Goal: Task Accomplishment & Management: Manage account settings

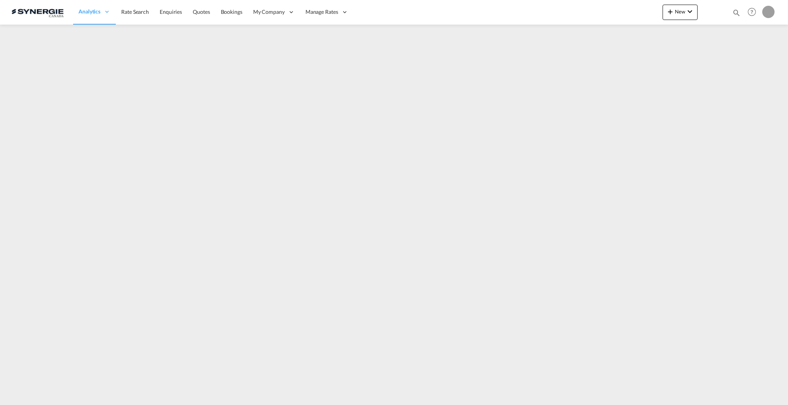
click at [733, 13] on md-icon "icon-magnify" at bounding box center [736, 12] width 8 height 8
drag, startPoint x: 613, startPoint y: 12, endPoint x: 615, endPoint y: 18, distance: 6.0
click at [613, 12] on select "Bookings Quotes Enquiries" at bounding box center [613, 13] width 37 height 14
select select "Quotes"
click at [595, 6] on select "Bookings Quotes Enquiries" at bounding box center [613, 13] width 37 height 14
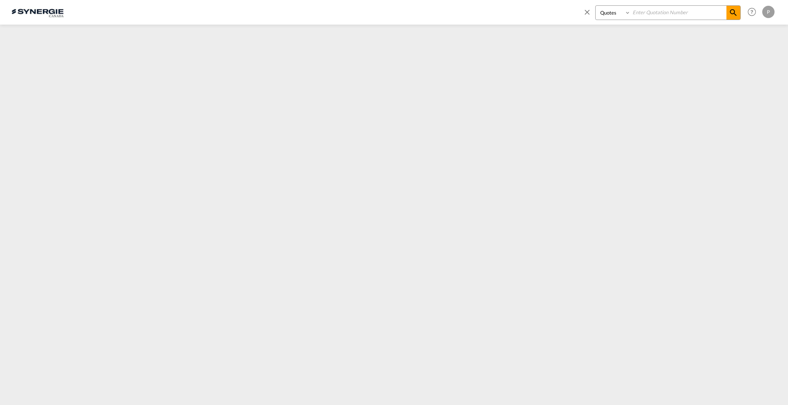
click at [650, 14] on input at bounding box center [678, 12] width 96 height 13
paste input "SYC000015268"
click at [732, 11] on md-icon "icon-magnify" at bounding box center [732, 12] width 9 height 9
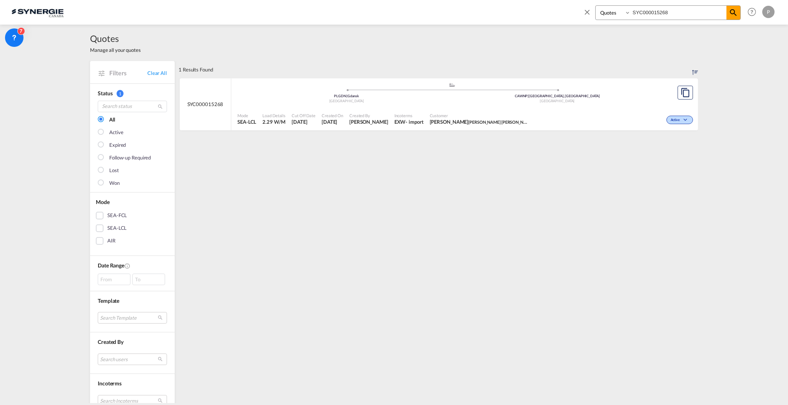
click at [482, 106] on div ".a{fill:#aaa8ad;} .a{fill:#aaa8ad;} PLGDN | Gdansk Poland CAWNP | Winnipeg, MB …" at bounding box center [451, 94] width 429 height 25
drag, startPoint x: 668, startPoint y: 11, endPoint x: 656, endPoint y: 8, distance: 12.6
click at [656, 8] on input "SYC000015268" at bounding box center [678, 12] width 96 height 13
type input "SYC000015266"
click at [415, 110] on div "Incoterms EXW - import" at bounding box center [408, 119] width 35 height 19
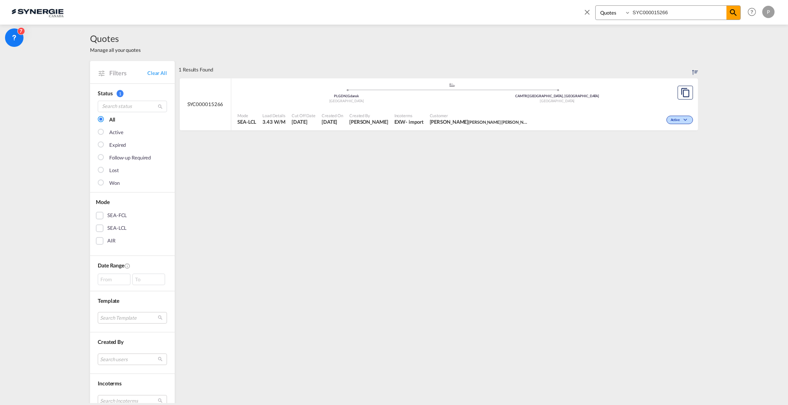
click at [340, 111] on div "Created On 6 Oct 2025" at bounding box center [332, 119] width 28 height 19
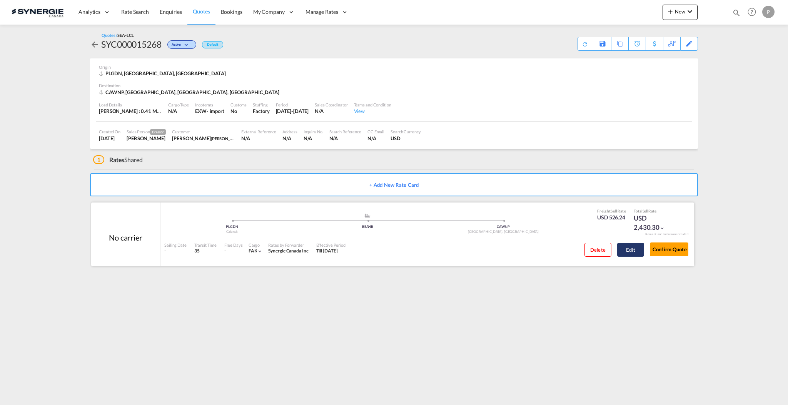
click at [622, 252] on button "Edit" at bounding box center [630, 250] width 27 height 14
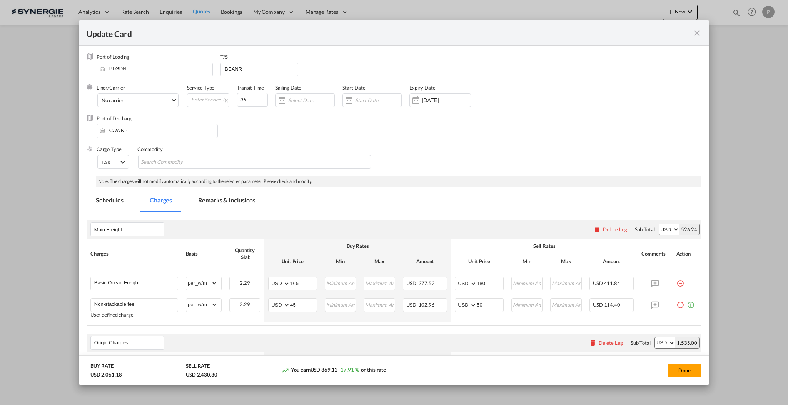
click at [223, 204] on md-tab-item "Remarks & Inclusions" at bounding box center [227, 201] width 76 height 21
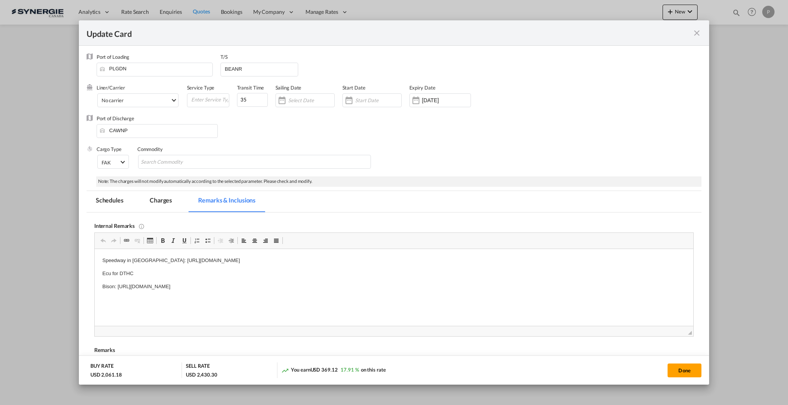
scroll to position [51, 0]
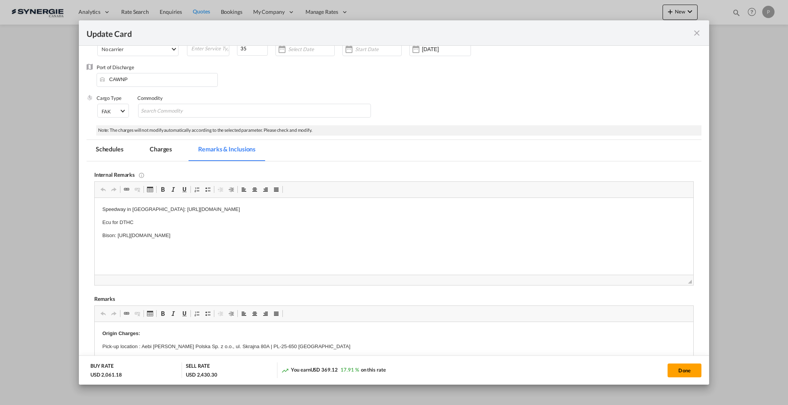
click at [158, 150] on md-tab-item "Charges" at bounding box center [160, 150] width 41 height 21
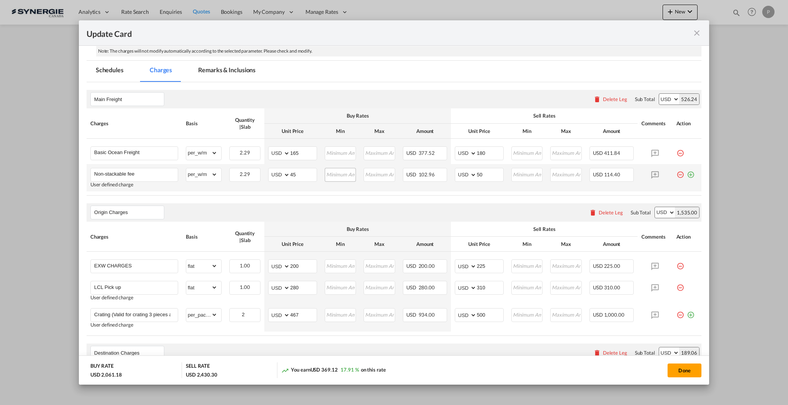
scroll to position [154, 0]
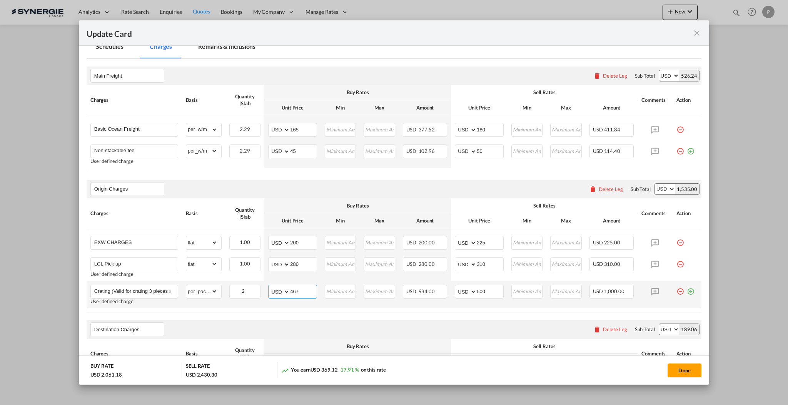
click at [299, 292] on input "467" at bounding box center [303, 291] width 27 height 12
type input "467"
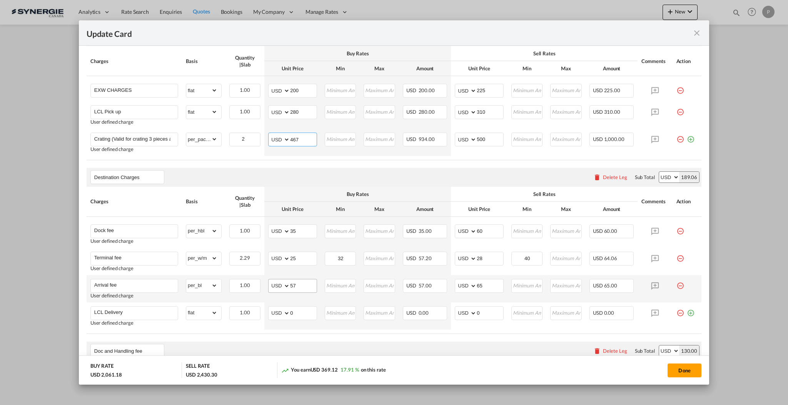
scroll to position [308, 0]
click at [297, 316] on input "0" at bounding box center [303, 311] width 27 height 12
type input "325"
click at [486, 316] on input "0" at bounding box center [490, 311] width 27 height 12
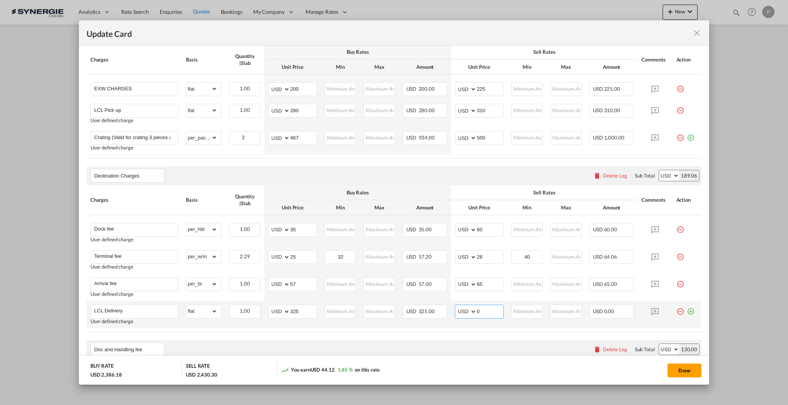
click at [486, 316] on input "0" at bounding box center [490, 311] width 27 height 12
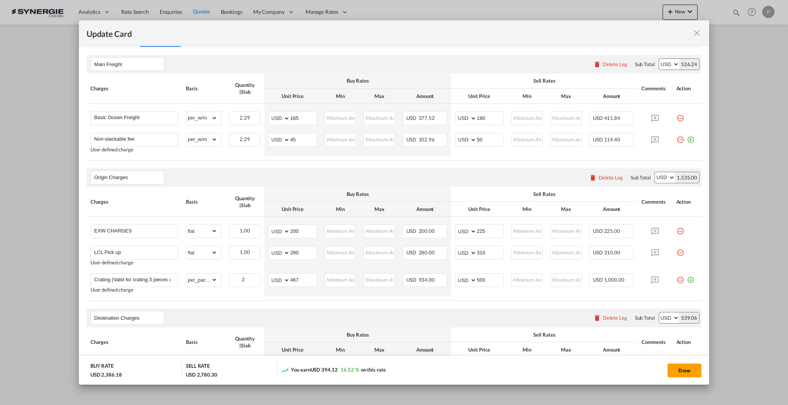
scroll to position [102, 0]
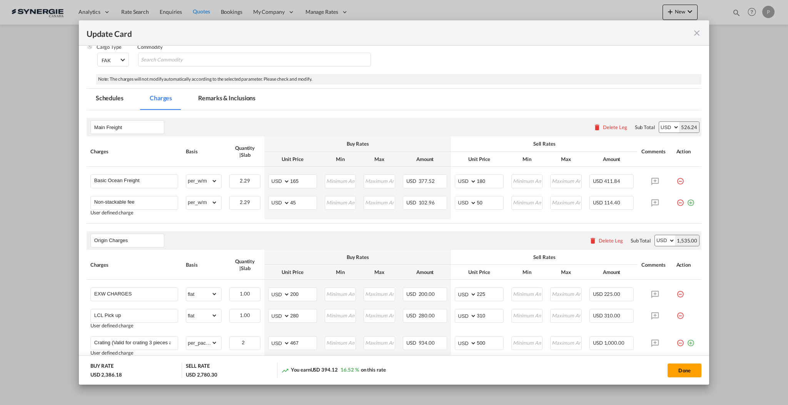
type input "350"
click at [215, 94] on md-tab-item "Remarks & Inclusions" at bounding box center [227, 99] width 76 height 21
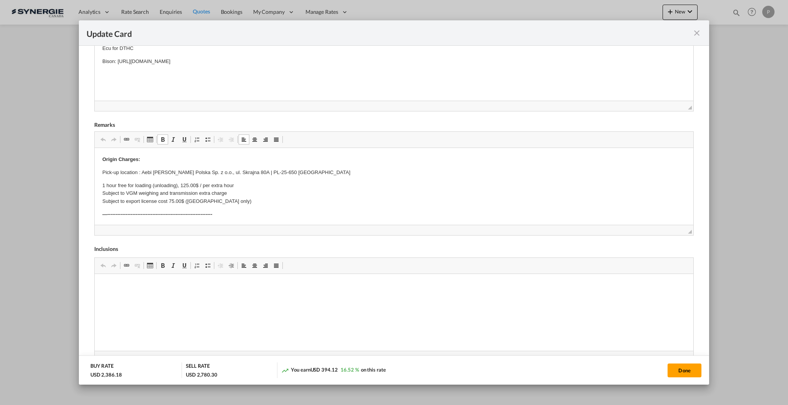
scroll to position [240, 0]
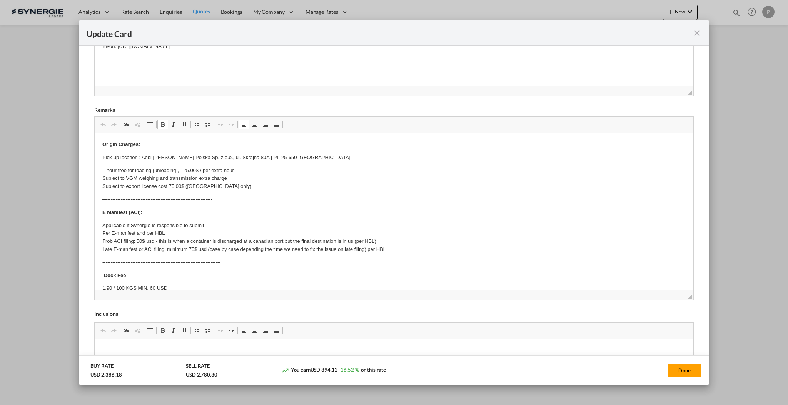
drag, startPoint x: 681, startPoint y: 218, endPoint x: 681, endPoint y: 356, distance: 137.7
click at [681, 356] on add-new-rate "Update Card Port of Loading PLGDN T/S BEANR Liner/Carrier No carrier Atlantic C…" at bounding box center [394, 202] width 630 height 365
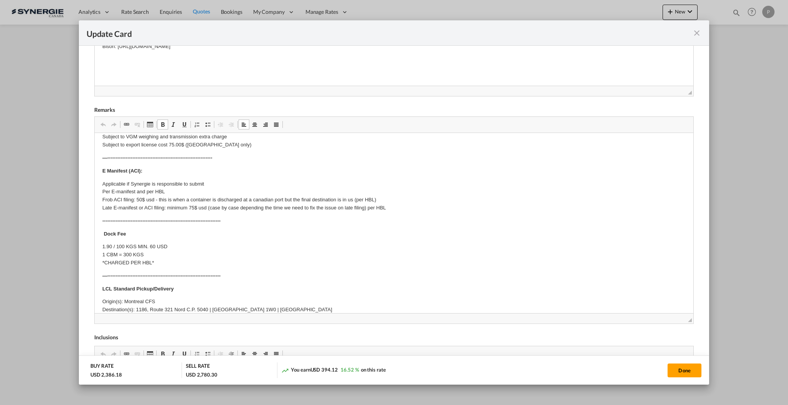
scroll to position [102, 0]
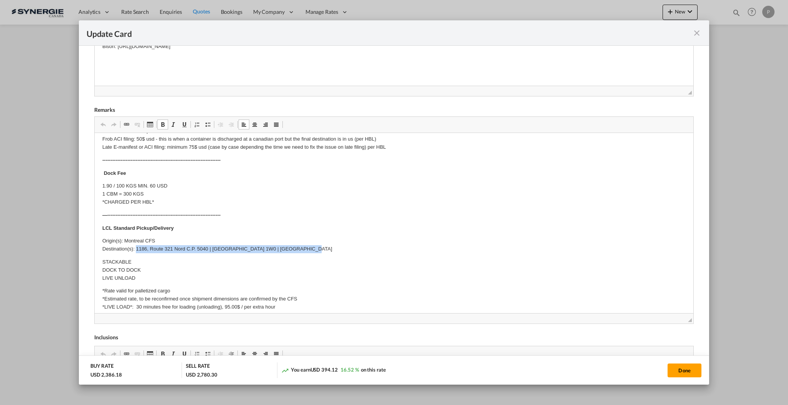
drag, startPoint x: 313, startPoint y: 248, endPoint x: 136, endPoint y: 249, distance: 176.9
click at [136, 249] on p "Origin(s): Montreal CFS Destination(s): 1186, Route 321 Nord C.P. 5040 | St-And…" at bounding box center [393, 245] width 583 height 16
click at [213, 271] on p "STACKABLE DOCK TO DOCK LIVE UNLOAD" at bounding box center [393, 270] width 583 height 24
click at [218, 275] on p "STACKABLE DOCK TO DOCK LIVE UNLOAD" at bounding box center [393, 270] width 583 height 24
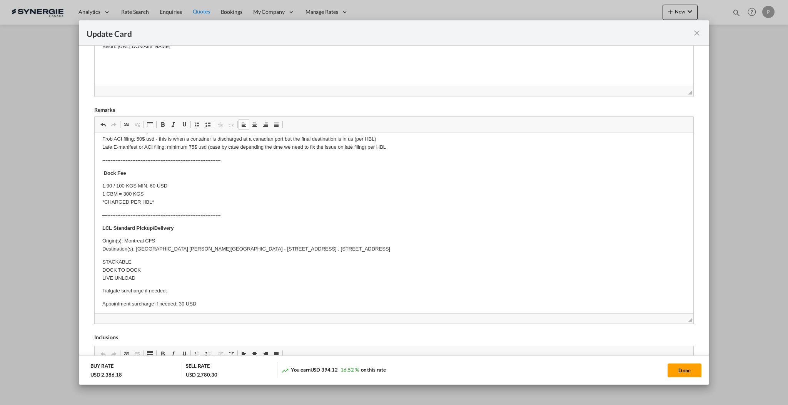
click at [182, 291] on p "Tialgate surcharge if needed:" at bounding box center [393, 291] width 583 height 8
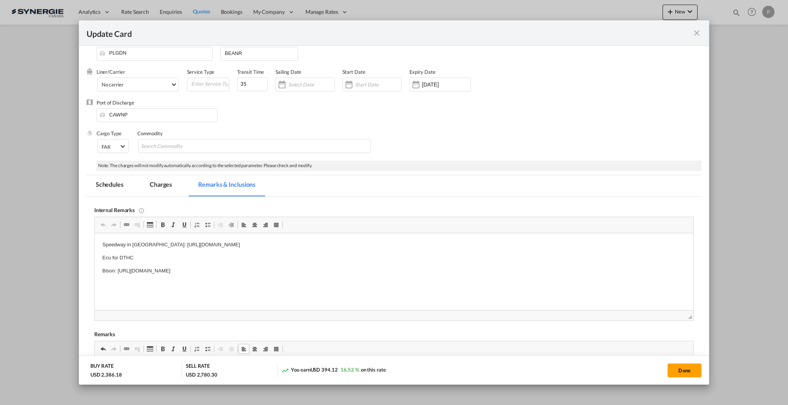
scroll to position [0, 0]
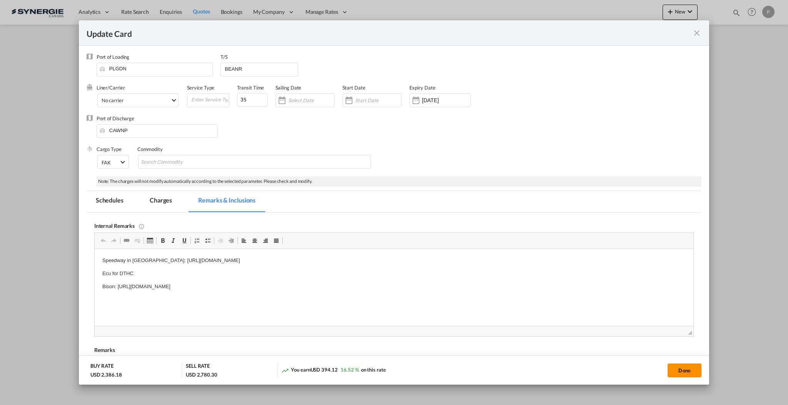
click at [690, 370] on button "Done" at bounding box center [684, 371] width 34 height 14
type input "[DATE]"
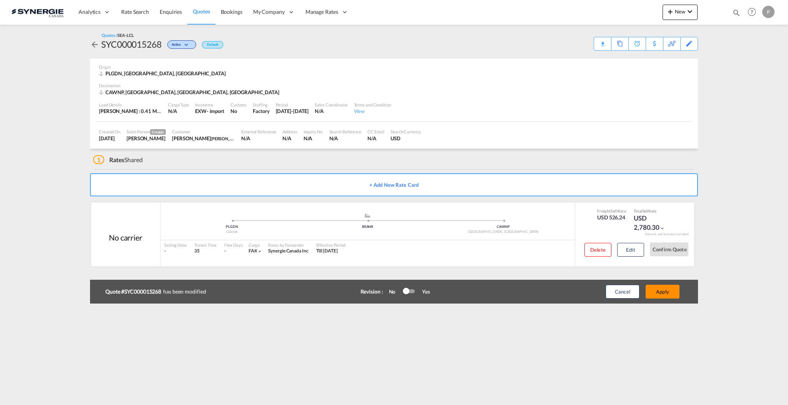
click at [672, 296] on button "Apply" at bounding box center [662, 292] width 34 height 14
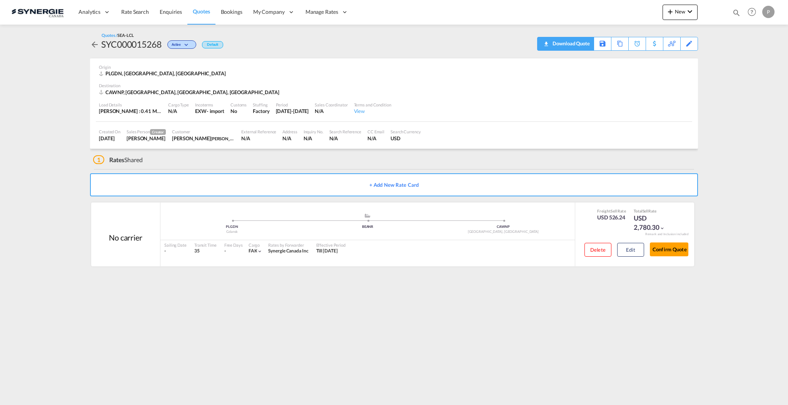
click at [582, 43] on div "Download Quote" at bounding box center [569, 43] width 39 height 12
click at [630, 246] on button "Edit" at bounding box center [630, 250] width 27 height 14
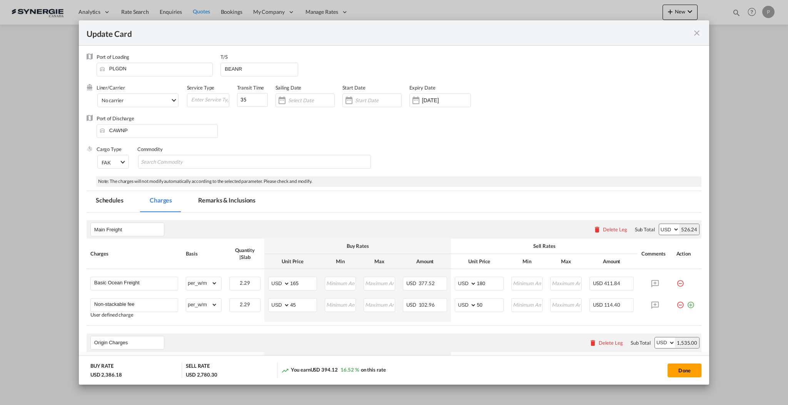
click at [231, 206] on md-tab-item "Remarks & Inclusions" at bounding box center [227, 201] width 76 height 21
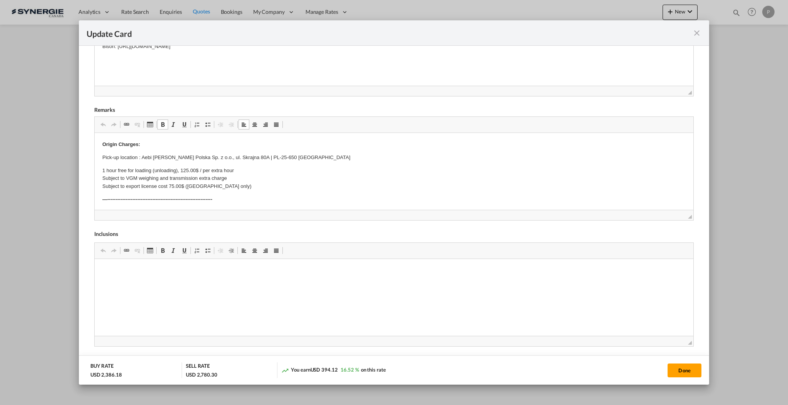
drag, startPoint x: 157, startPoint y: 197, endPoint x: 115, endPoint y: 185, distance: 43.7
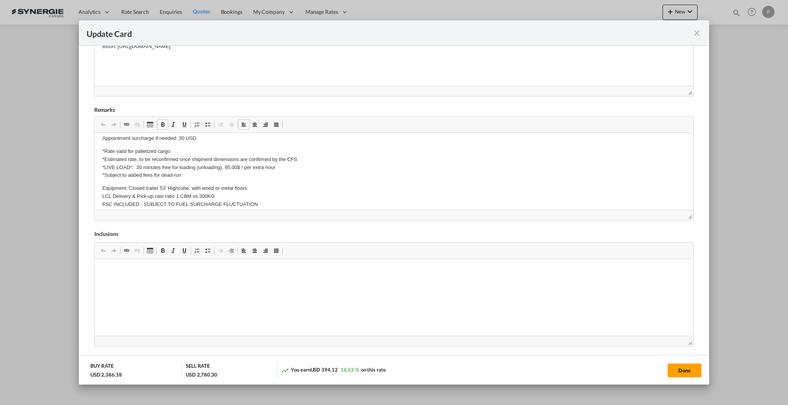
scroll to position [455, 0]
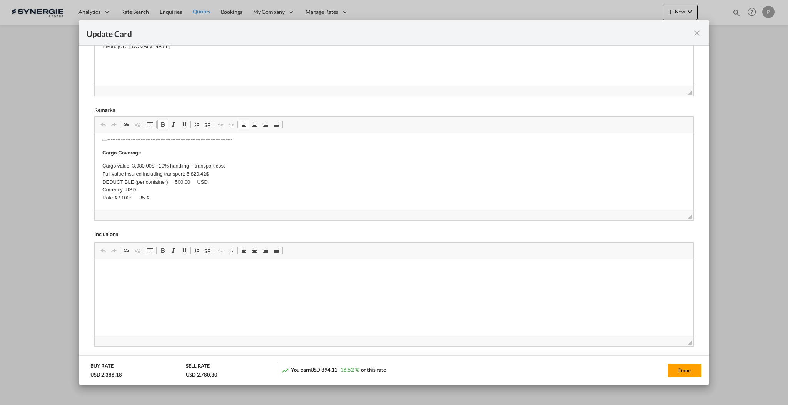
drag, startPoint x: 158, startPoint y: 198, endPoint x: 98, endPoint y: 167, distance: 67.1
click at [679, 369] on button "Done" at bounding box center [684, 371] width 34 height 14
type input "[DATE]"
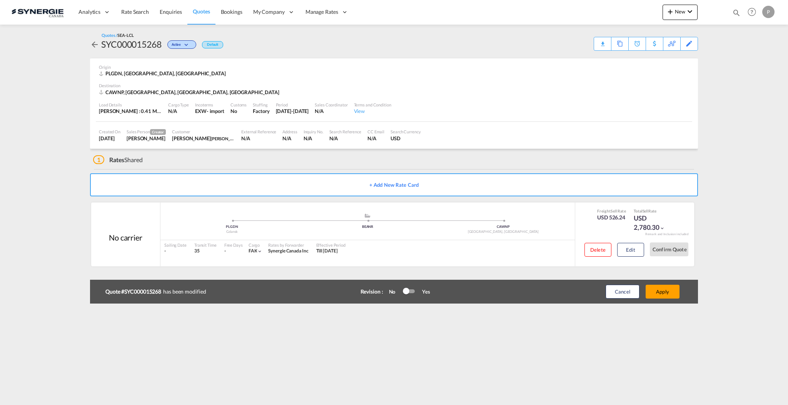
scroll to position [7, 0]
click at [673, 290] on button "Apply" at bounding box center [662, 292] width 34 height 14
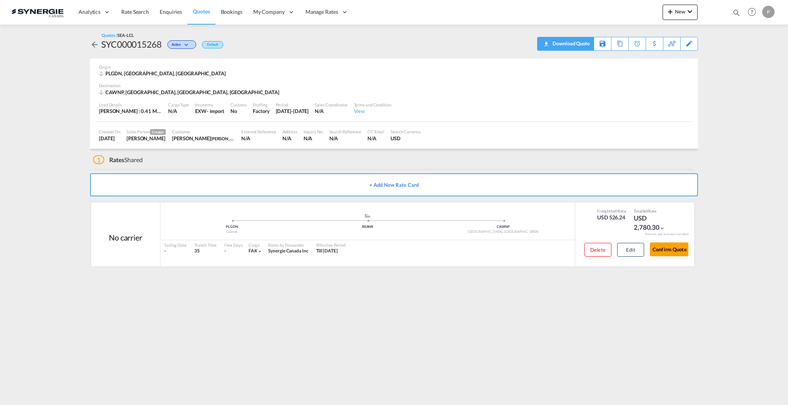
click at [578, 46] on div "Download Quote" at bounding box center [569, 43] width 39 height 12
click at [628, 250] on button "Edit" at bounding box center [630, 250] width 27 height 14
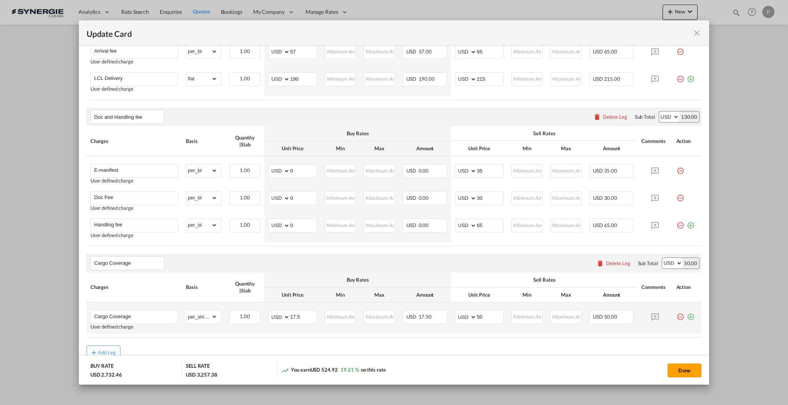
scroll to position [577, 0]
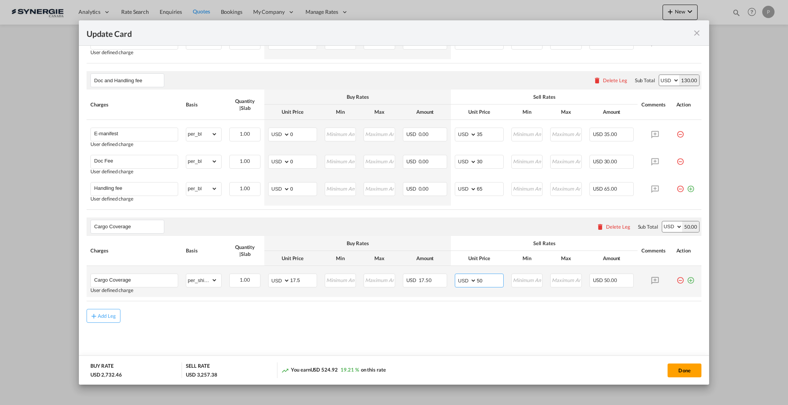
click at [487, 280] on input "50" at bounding box center [490, 280] width 27 height 12
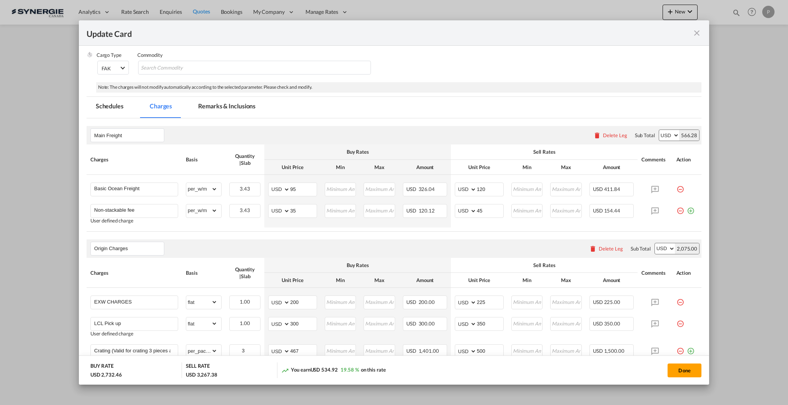
scroll to position [64, 0]
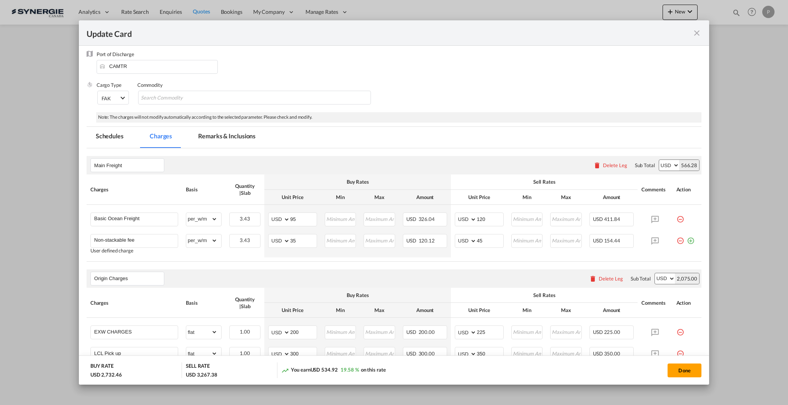
type input "60"
click at [241, 129] on md-tab-item "Remarks & Inclusions" at bounding box center [227, 137] width 76 height 21
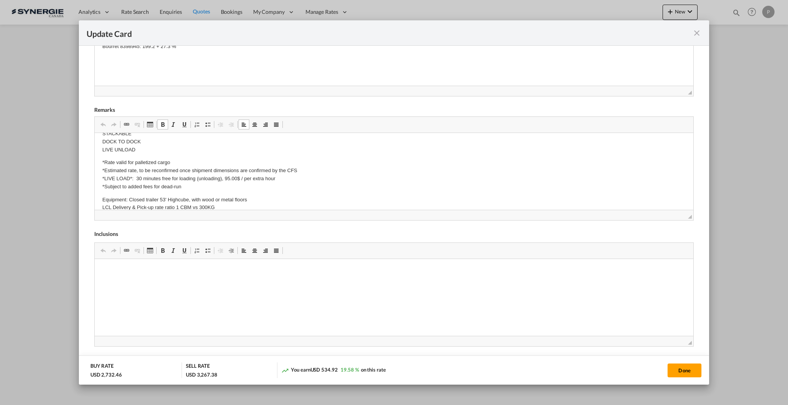
scroll to position [434, 0]
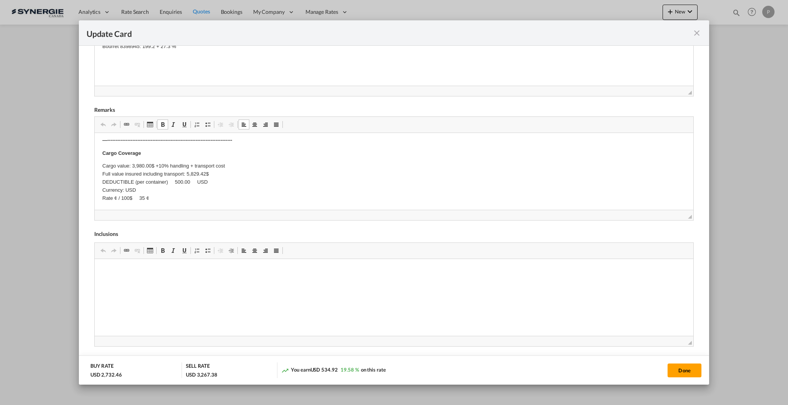
drag, startPoint x: 160, startPoint y: 197, endPoint x: 94, endPoint y: 169, distance: 72.2
click at [685, 368] on button "Done" at bounding box center [684, 371] width 34 height 14
type input "[DATE]"
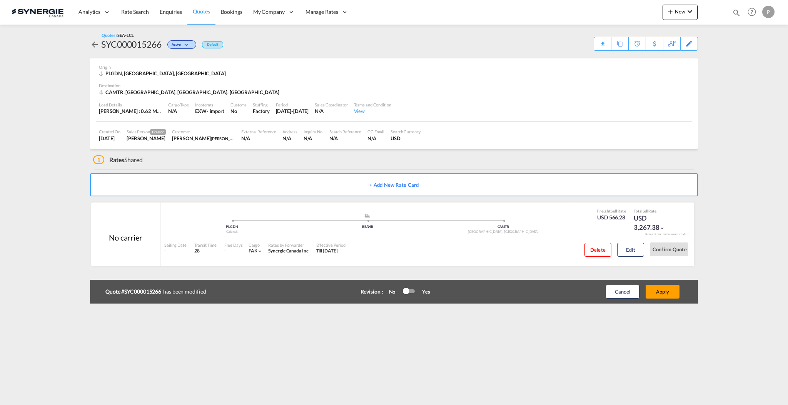
scroll to position [7, 0]
click at [665, 296] on button "Apply" at bounding box center [662, 292] width 34 height 14
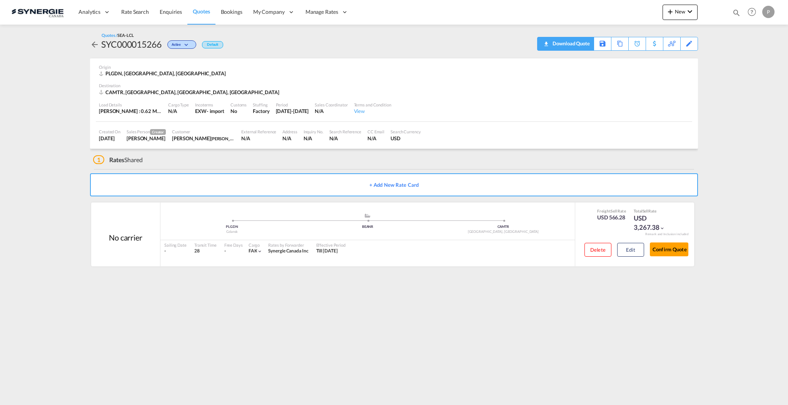
click at [582, 44] on div "Download Quote" at bounding box center [569, 43] width 39 height 12
